Goal: Task Accomplishment & Management: Use online tool/utility

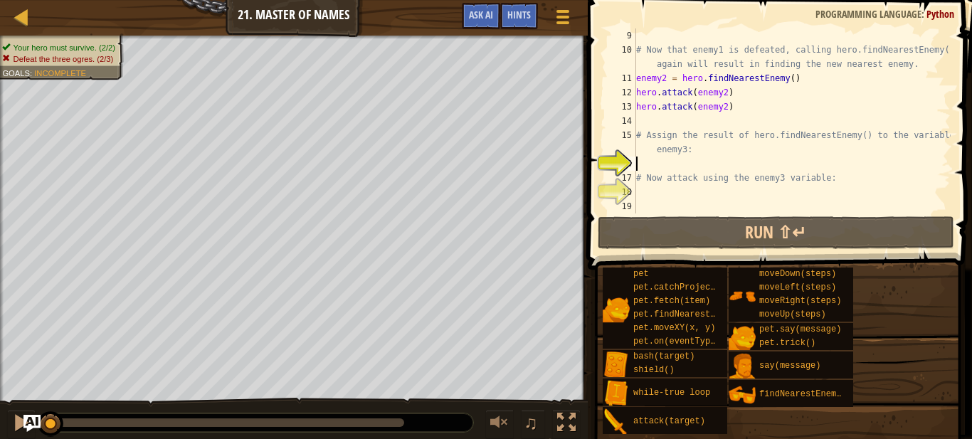
scroll to position [142, 0]
click at [792, 78] on div "# Now that enemy1 is defeated, calling hero.findNearestEnemy() again will resul…" at bounding box center [791, 135] width 317 height 214
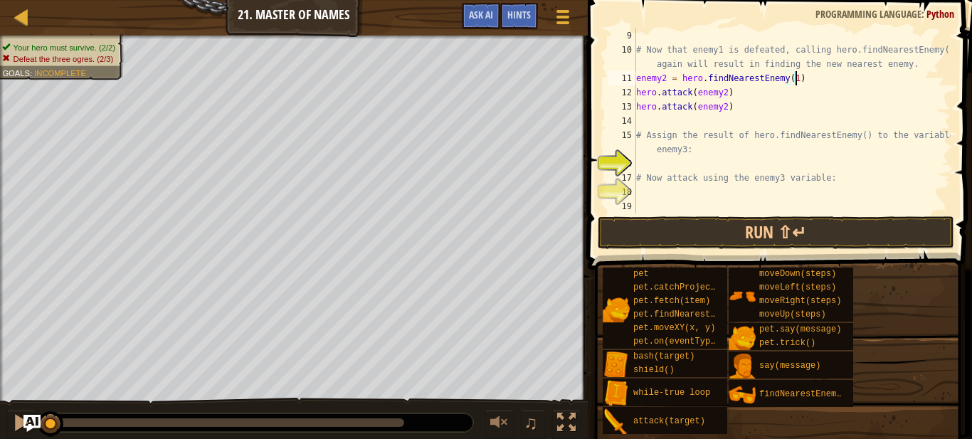
scroll to position [6, 23]
click at [725, 93] on div "# Now that enemy1 is defeated, calling hero.findNearestEnemy() again will resul…" at bounding box center [791, 135] width 317 height 214
click at [697, 224] on button "Run ⇧↵" at bounding box center [776, 232] width 357 height 33
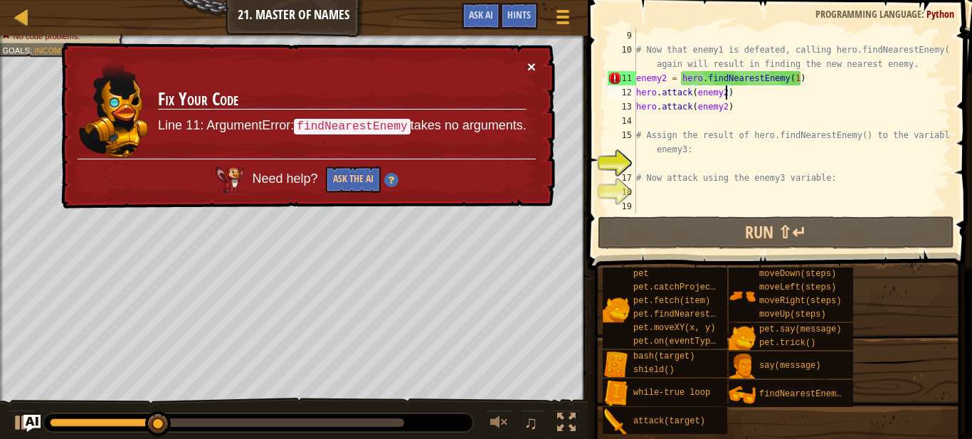
click at [533, 66] on button "×" at bounding box center [531, 66] width 9 height 15
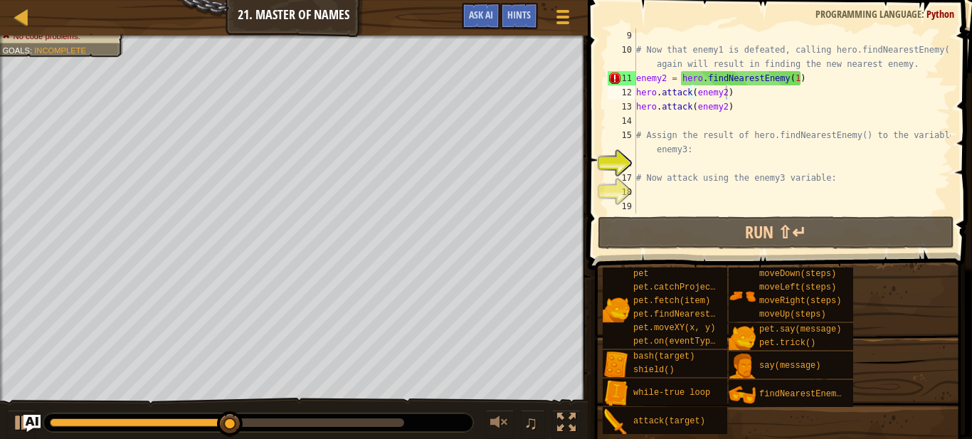
click at [383, 428] on div at bounding box center [258, 423] width 430 height 19
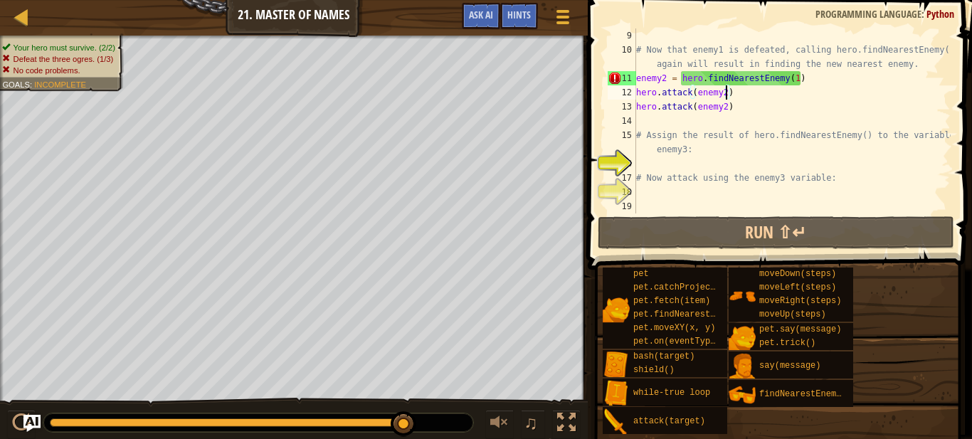
drag, startPoint x: 250, startPoint y: 422, endPoint x: 420, endPoint y: 430, distance: 170.3
click at [420, 430] on div at bounding box center [258, 423] width 430 height 19
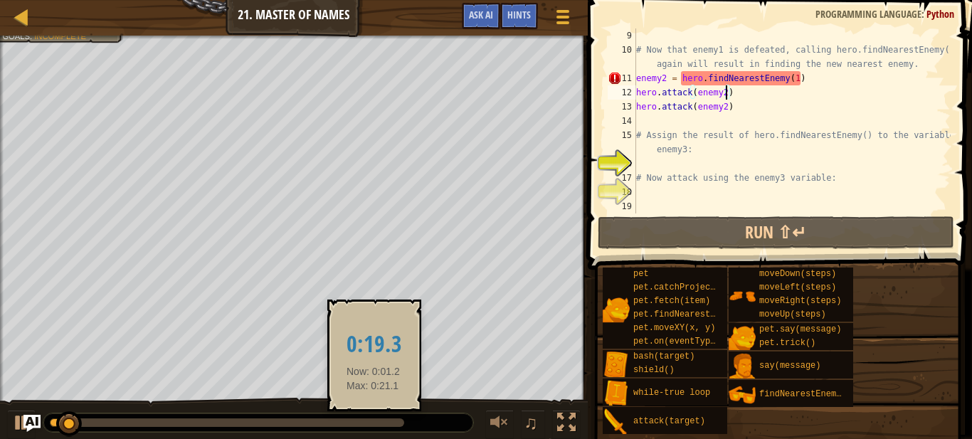
click at [376, 419] on div at bounding box center [227, 422] width 354 height 9
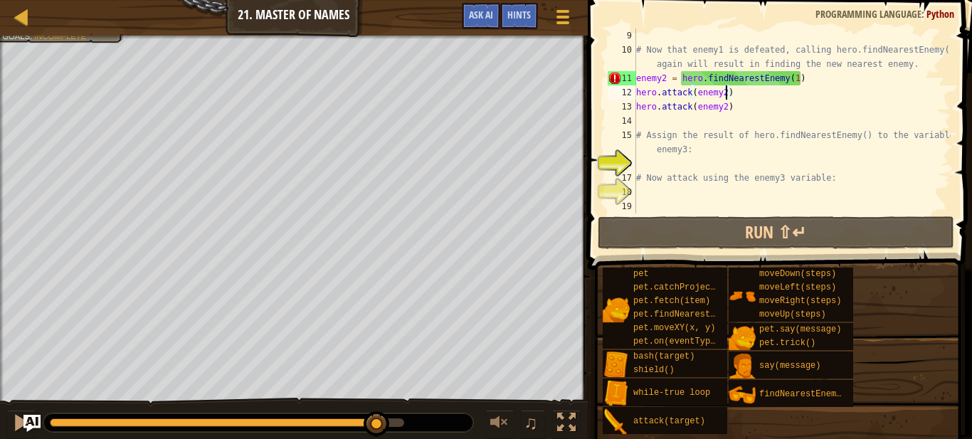
click at [799, 104] on div "# Now that enemy1 is defeated, calling hero.findNearestEnemy() again will resul…" at bounding box center [791, 135] width 317 height 214
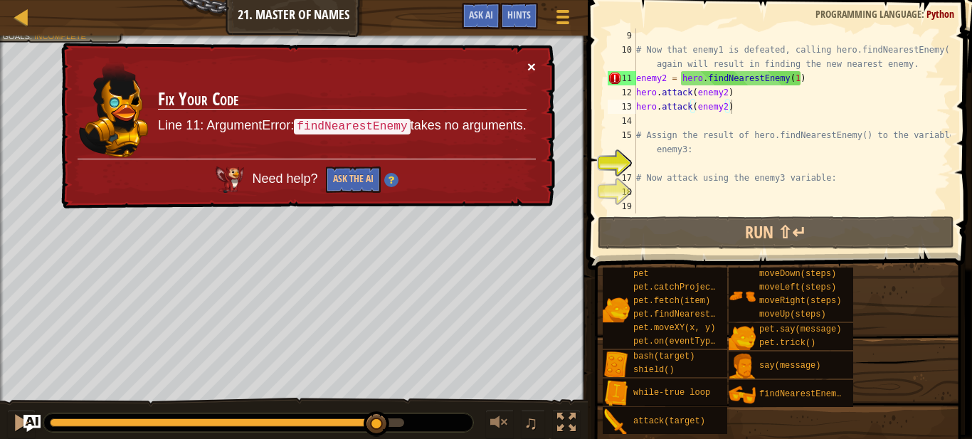
click at [534, 66] on button "×" at bounding box center [531, 66] width 9 height 15
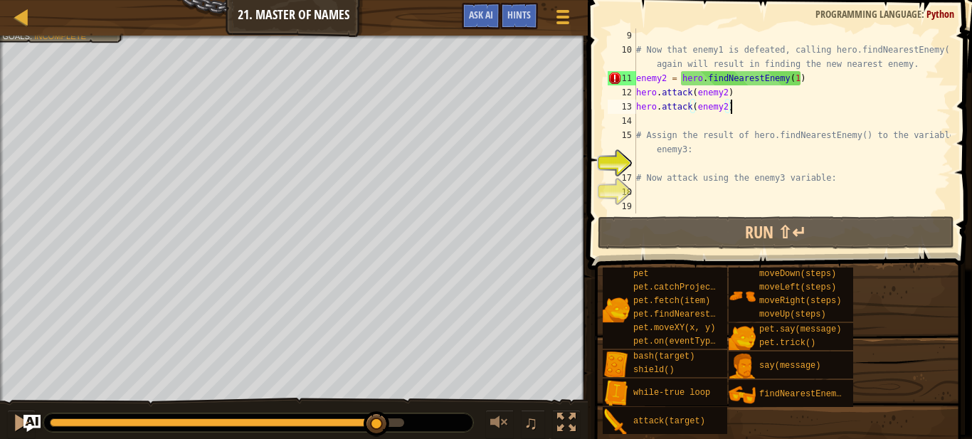
click at [794, 80] on div "# Now that enemy1 is defeated, calling hero.findNearestEnemy() again will resul…" at bounding box center [791, 135] width 317 height 214
type textarea "enemy2 = hero.findNearestEnemy()"
